Goal: Task Accomplishment & Management: Use online tool/utility

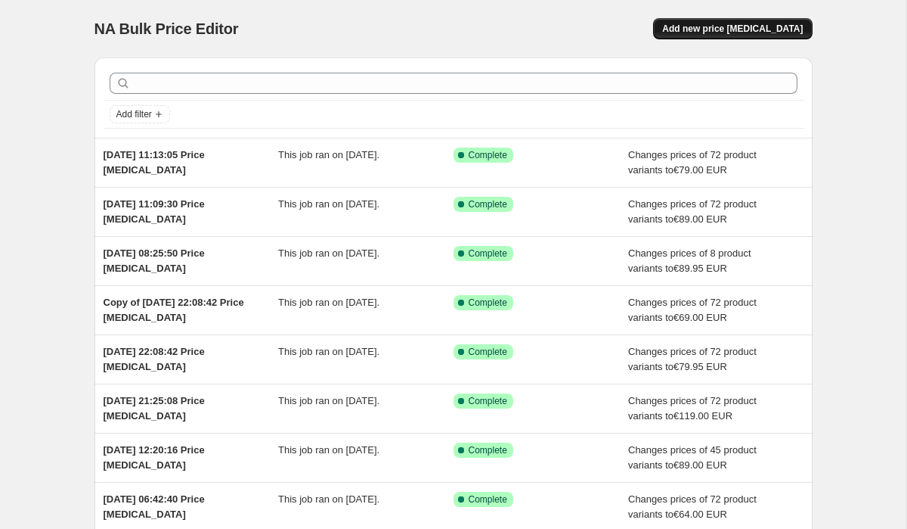
click at [737, 31] on span "Add new price [MEDICAL_DATA]" at bounding box center [732, 29] width 141 height 12
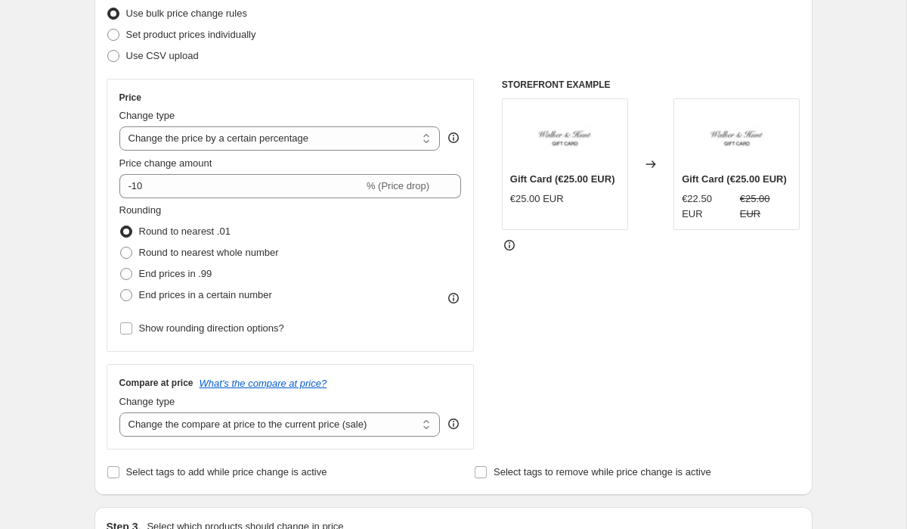
scroll to position [209, 0]
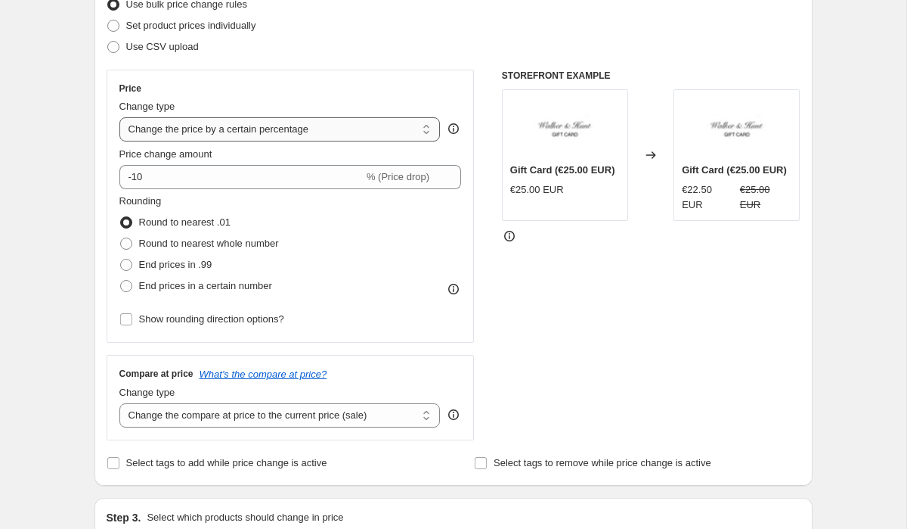
click at [251, 129] on select "Change the price to a certain amount Change the price by a certain amount Chang…" at bounding box center [279, 129] width 321 height 24
select select "to"
click at [119, 117] on select "Change the price to a certain amount Change the price by a certain amount Chang…" at bounding box center [279, 129] width 321 height 24
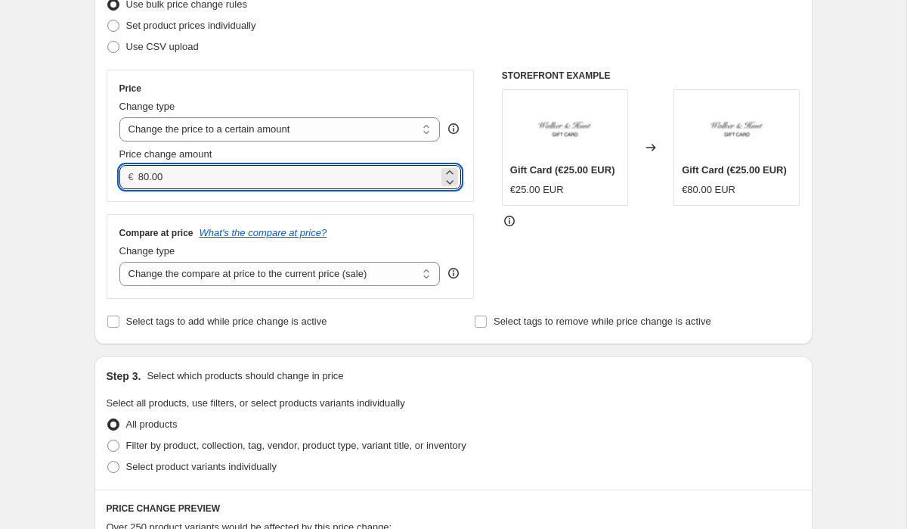
drag, startPoint x: 178, startPoint y: 181, endPoint x: 112, endPoint y: 172, distance: 66.4
click at [113, 172] on div "Price Change type Change the price to a certain amount Change the price by a ce…" at bounding box center [291, 136] width 368 height 132
type input "79.00"
click at [150, 271] on select "Change the compare at price to the current price (sale) Change the compare at p…" at bounding box center [279, 274] width 321 height 24
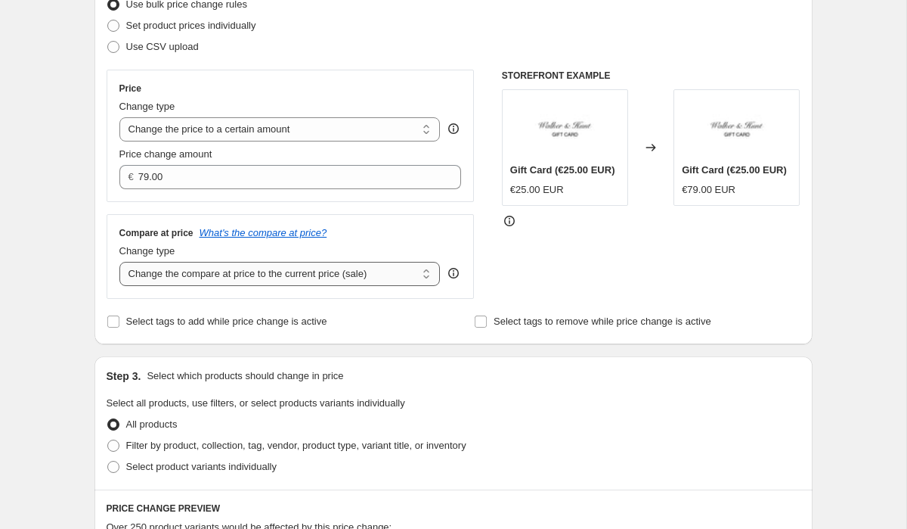
click at [119, 262] on select "Change the compare at price to the current price (sale) Change the compare at p…" at bounding box center [279, 274] width 321 height 24
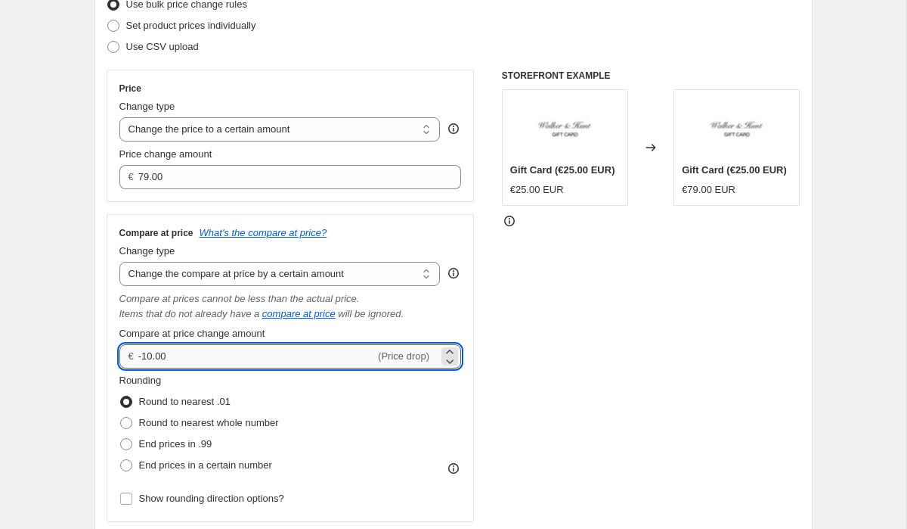
click at [166, 355] on input "-10.00" at bounding box center [256, 356] width 237 height 24
click at [227, 278] on select "Change the compare at price to the current price (sale) Change the compare at p…" at bounding box center [279, 274] width 321 height 24
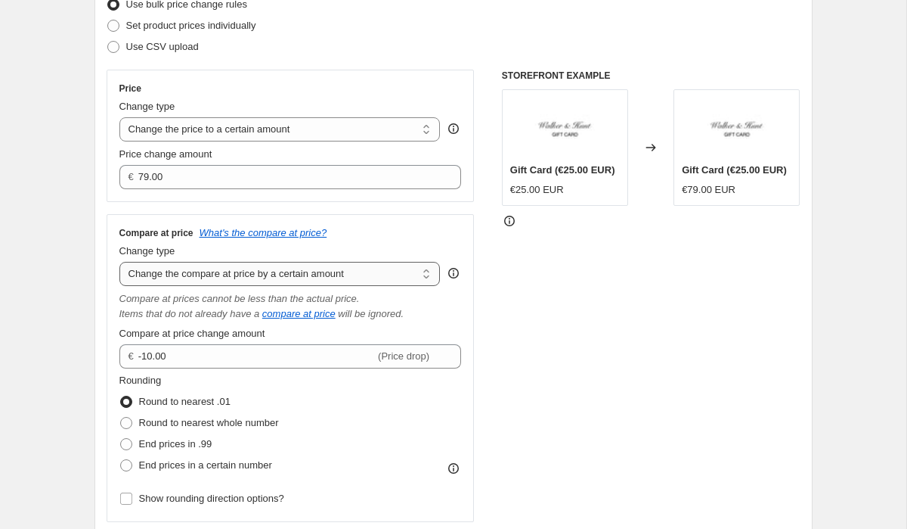
select select "to"
click at [119, 262] on select "Change the compare at price to the current price (sale) Change the compare at p…" at bounding box center [279, 274] width 321 height 24
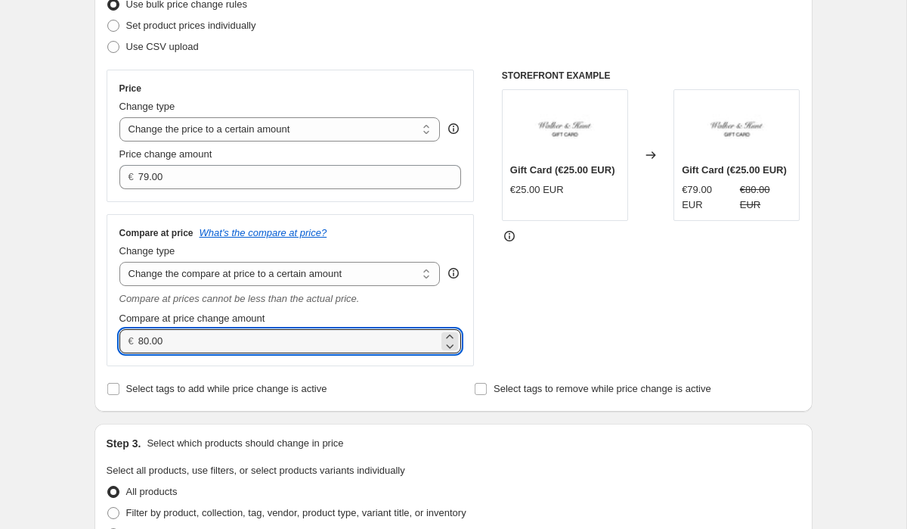
drag, startPoint x: 177, startPoint y: 340, endPoint x: 108, endPoint y: 330, distance: 69.4
click at [109, 332] on div "Compare at price What's the compare at price? Change type Change the compare at…" at bounding box center [291, 290] width 368 height 152
type input "79.00"
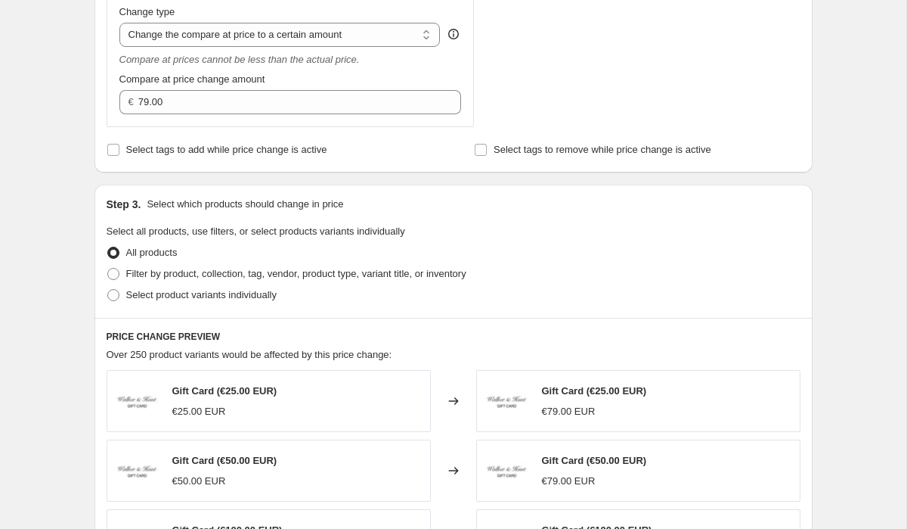
scroll to position [487, 0]
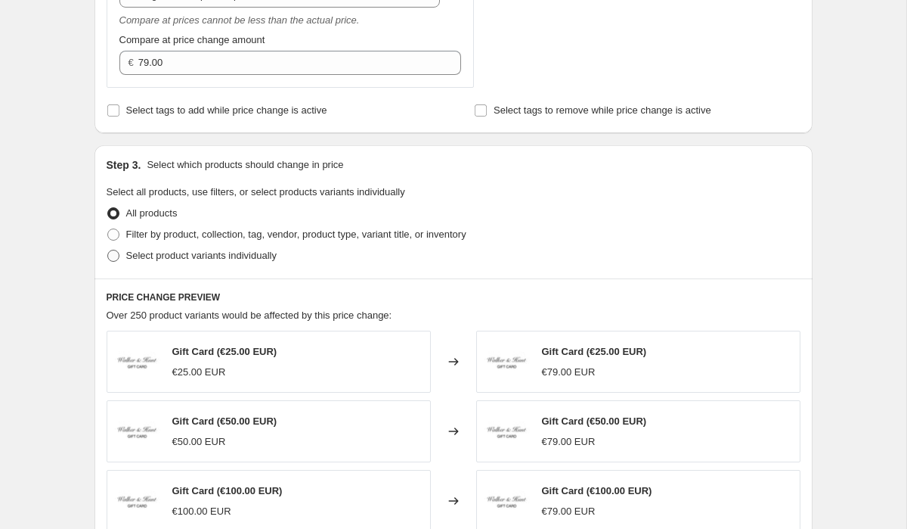
click at [110, 255] on span at bounding box center [113, 256] width 12 height 12
click at [108, 250] on input "Select product variants individually" at bounding box center [107, 250] width 1 height 1
radio input "true"
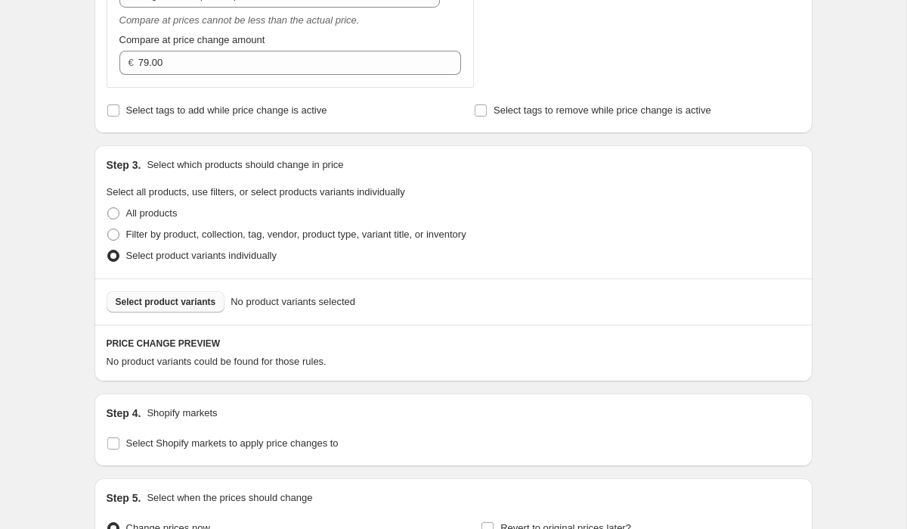
click at [162, 303] on span "Select product variants" at bounding box center [166, 302] width 101 height 12
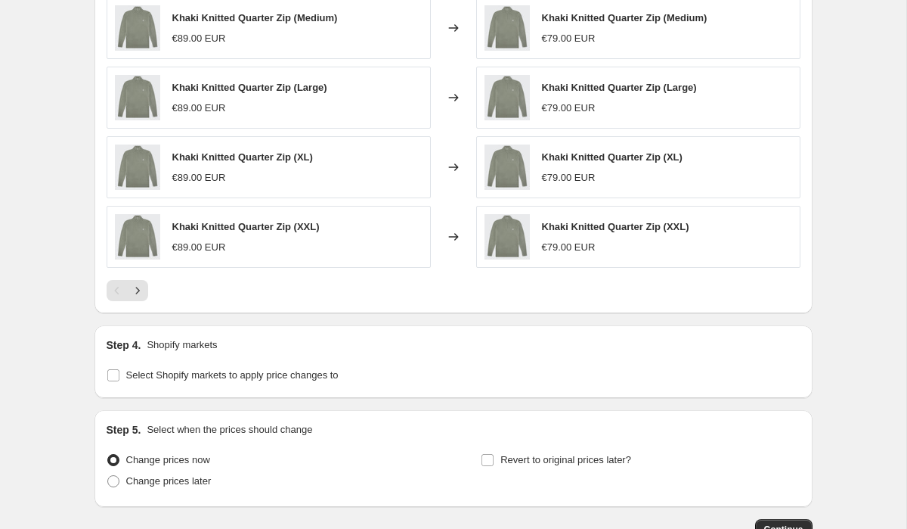
scroll to position [935, 0]
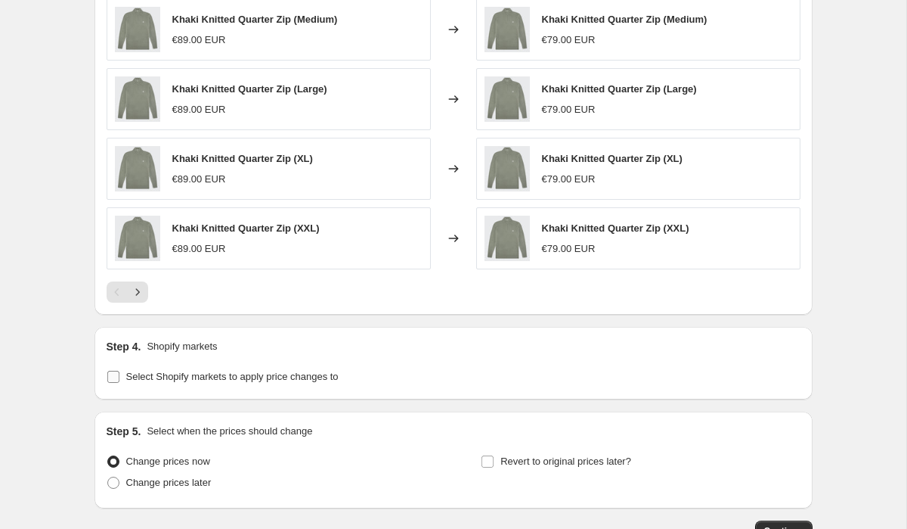
click at [116, 377] on input "Select Shopify markets to apply price changes to" at bounding box center [113, 377] width 12 height 12
checkbox input "true"
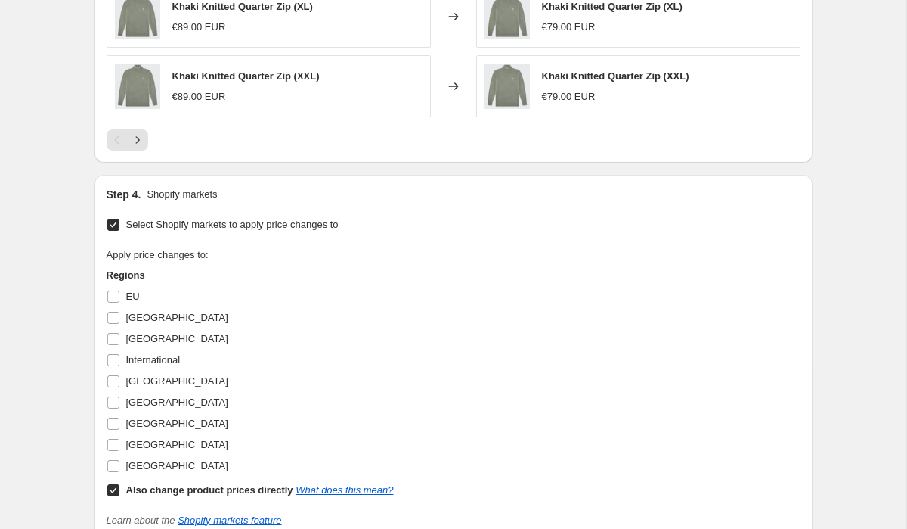
scroll to position [1128, 0]
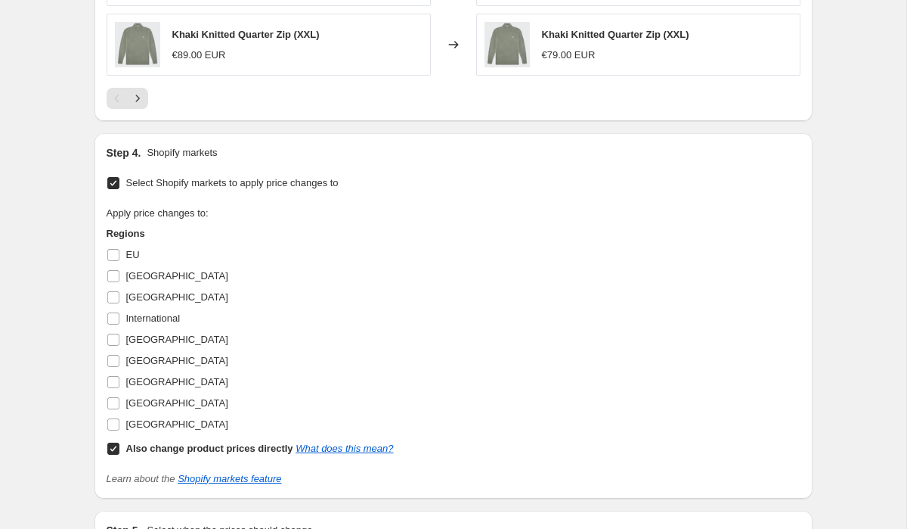
click at [112, 451] on input "Also change product prices directly What does this mean?" at bounding box center [113, 448] width 12 height 12
checkbox input "false"
click at [116, 400] on input "[GEOGRAPHIC_DATA]" at bounding box center [113, 403] width 12 height 12
checkbox input "true"
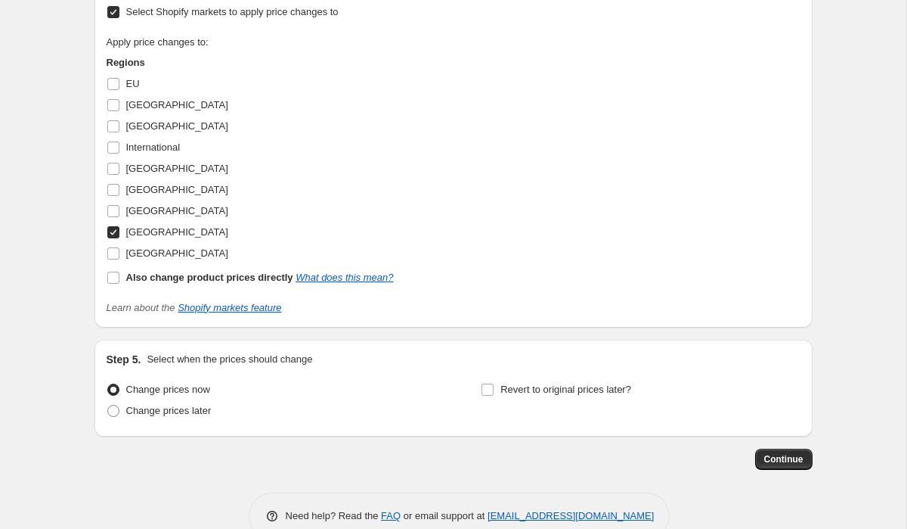
scroll to position [1332, 0]
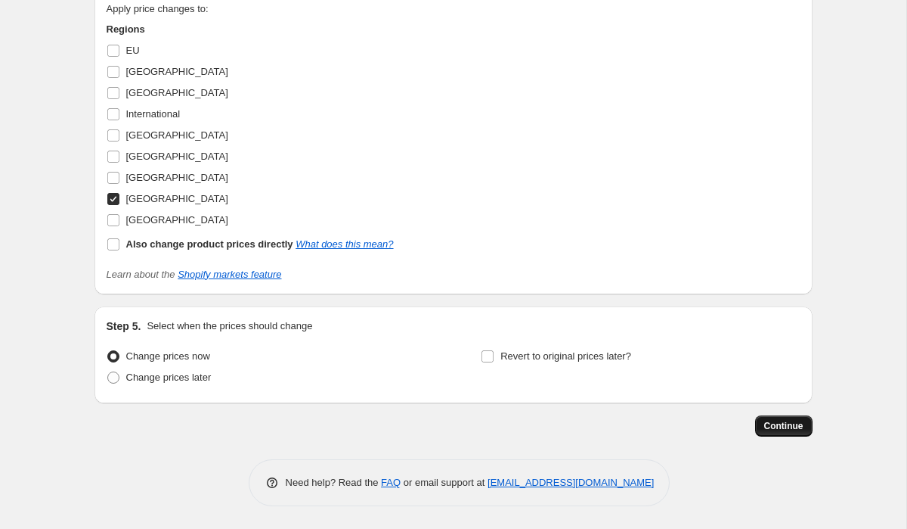
click at [806, 424] on button "Continue" at bounding box center [783, 425] width 57 height 21
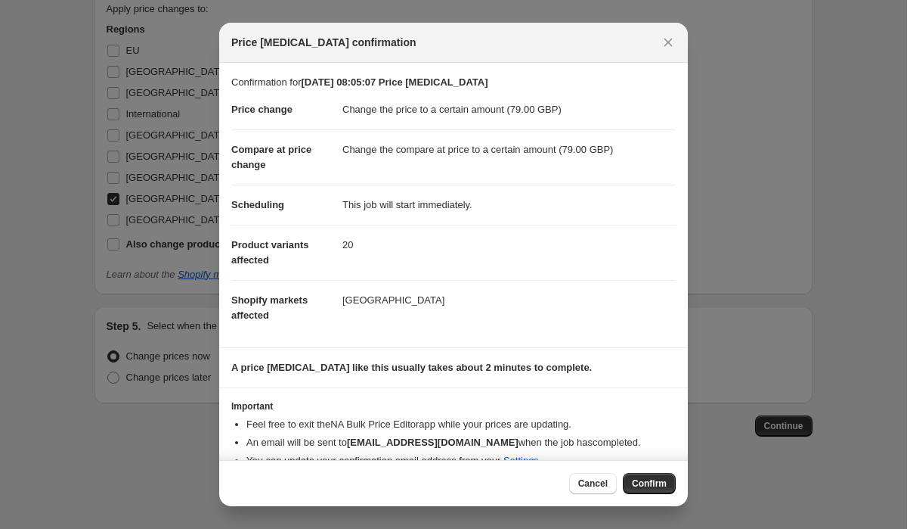
scroll to position [39, 0]
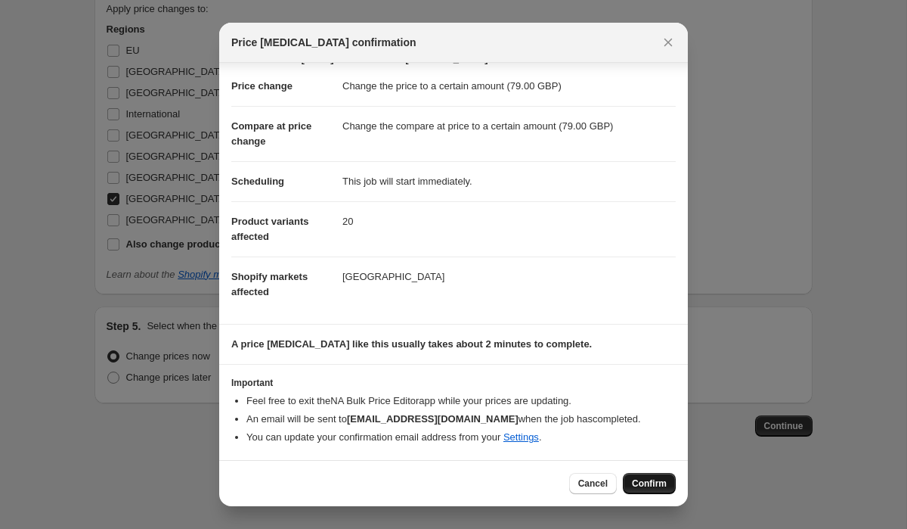
click at [655, 484] on span "Confirm" at bounding box center [649, 483] width 35 height 12
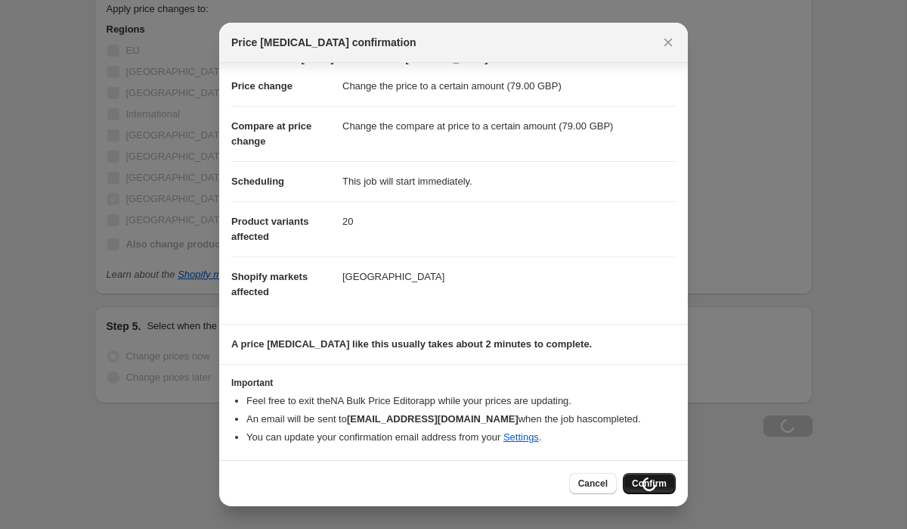
scroll to position [1332, 0]
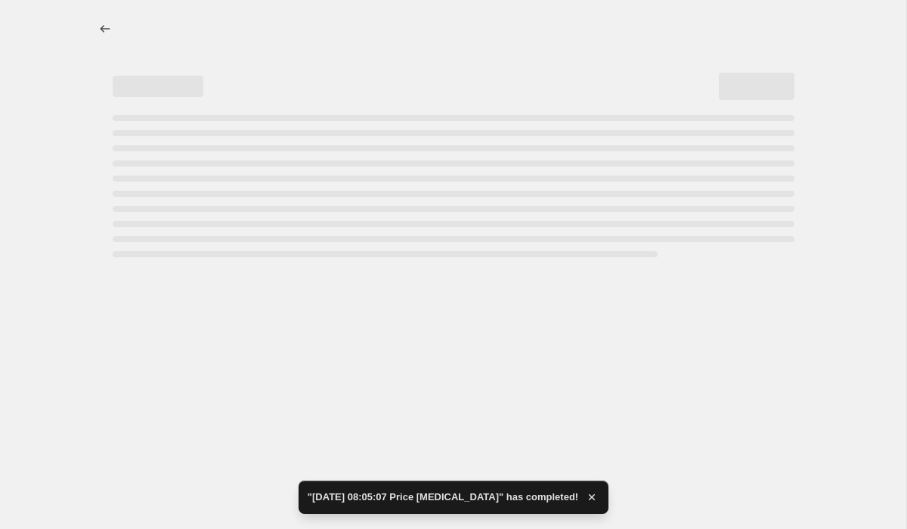
select select "to"
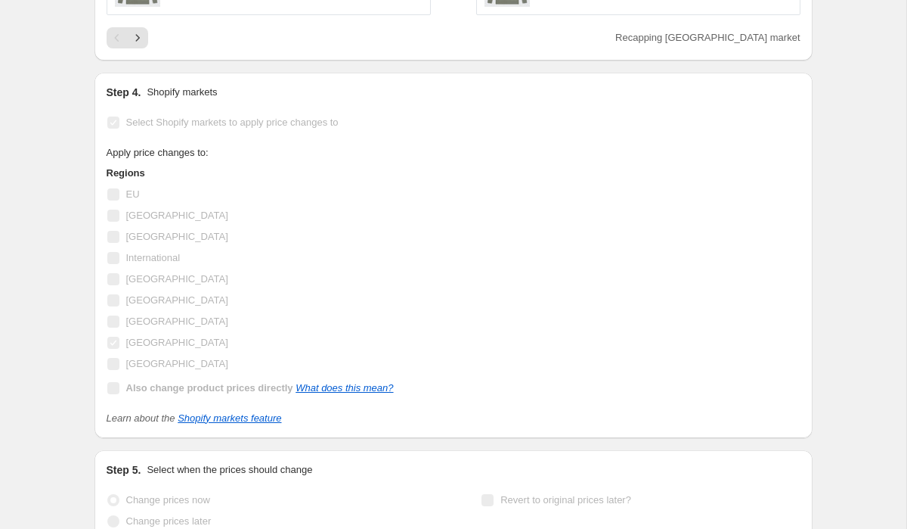
scroll to position [0, 0]
